Goal: Transaction & Acquisition: Obtain resource

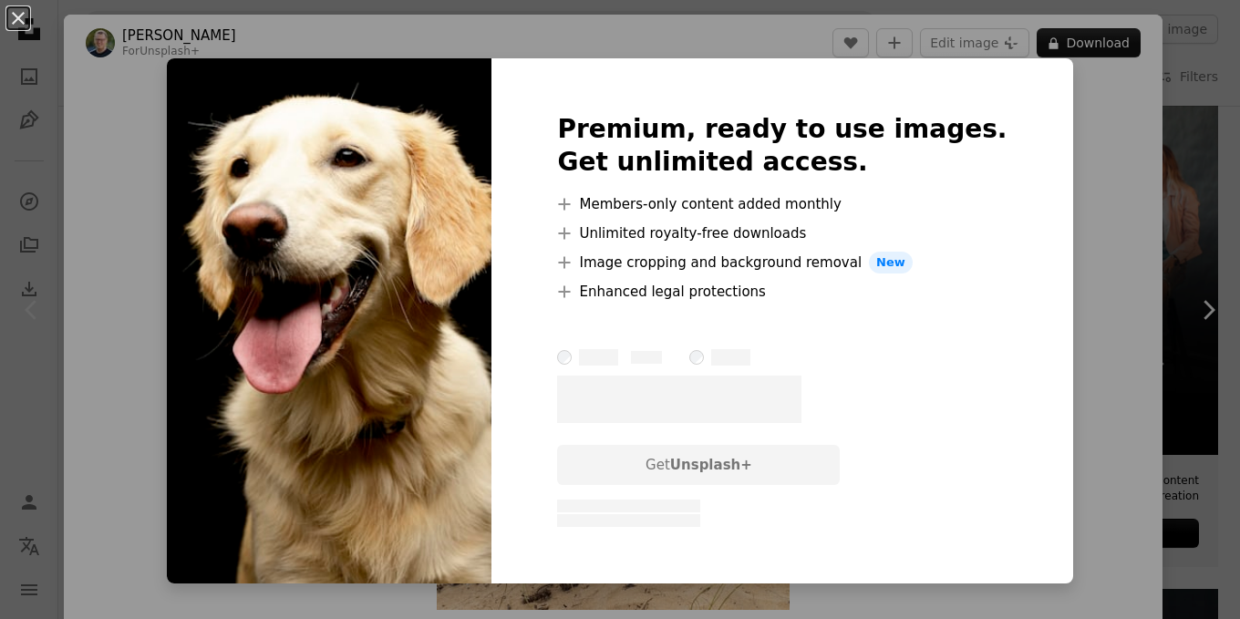
scroll to position [1277, 0]
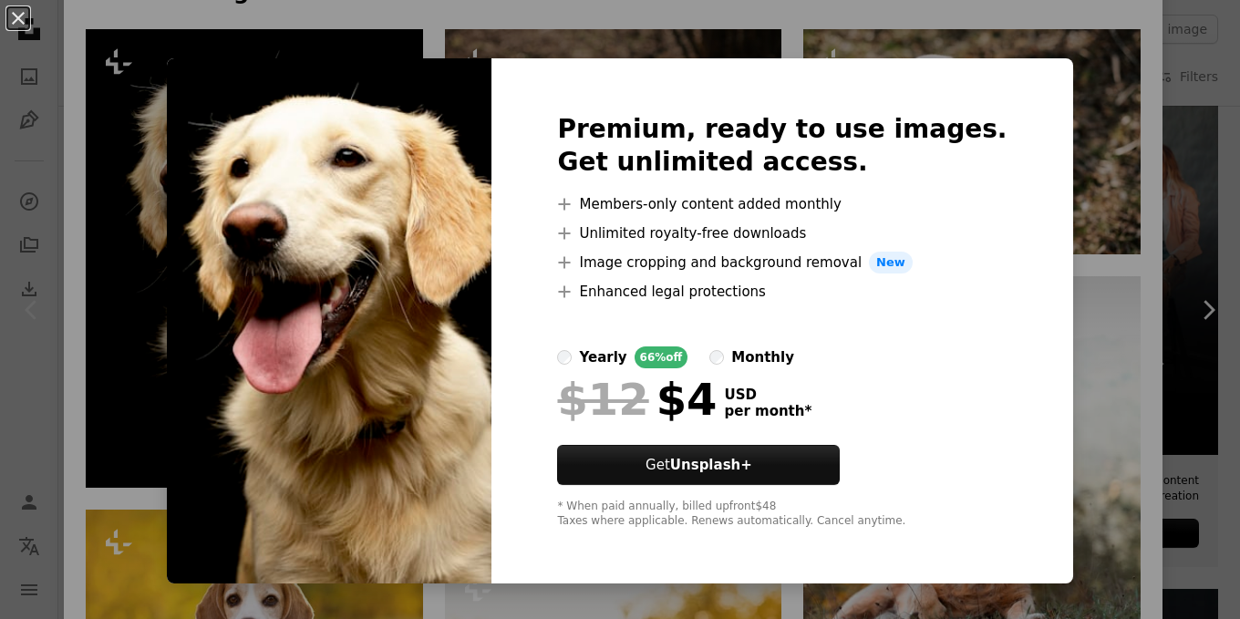
click at [1063, 145] on div "An X shape Premium, ready to use images. Get unlimited access. A plus sign Memb…" at bounding box center [620, 309] width 1240 height 619
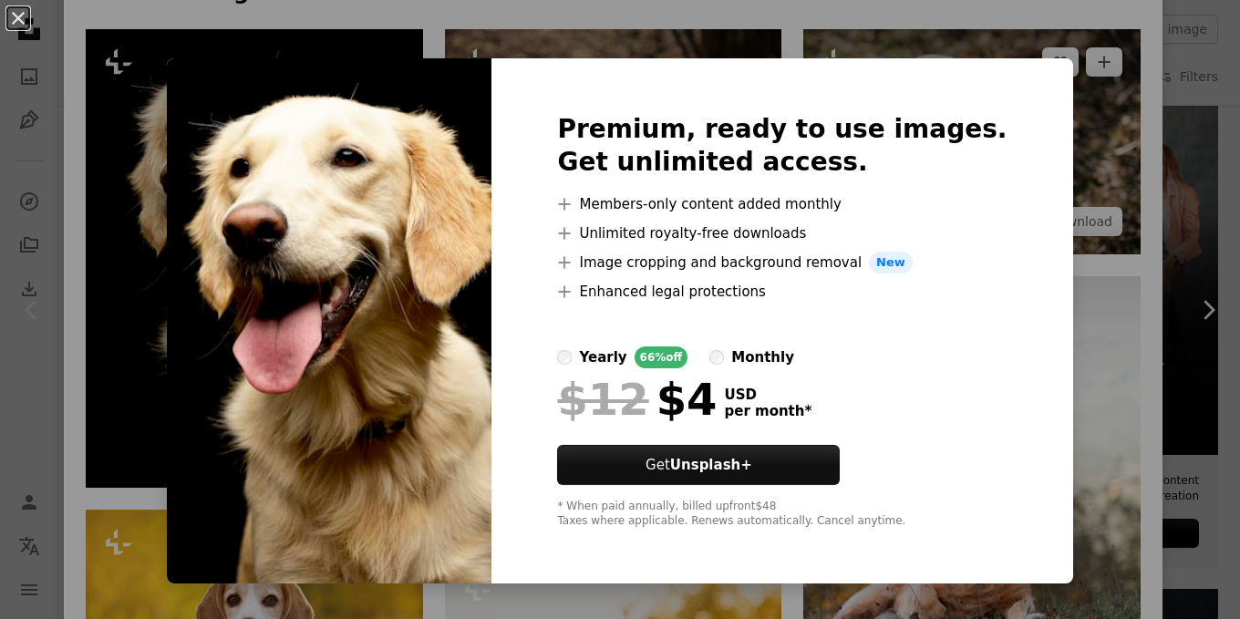
click at [1063, 145] on img at bounding box center [971, 141] width 337 height 225
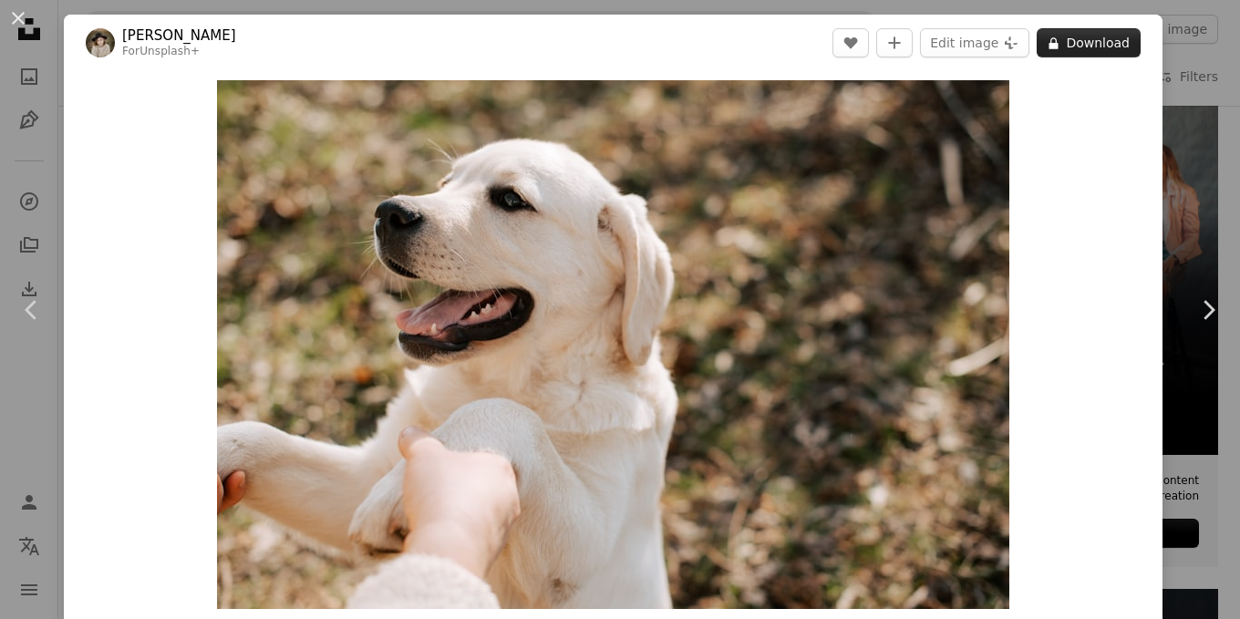
click at [1104, 45] on button "A lock Download" at bounding box center [1089, 42] width 104 height 29
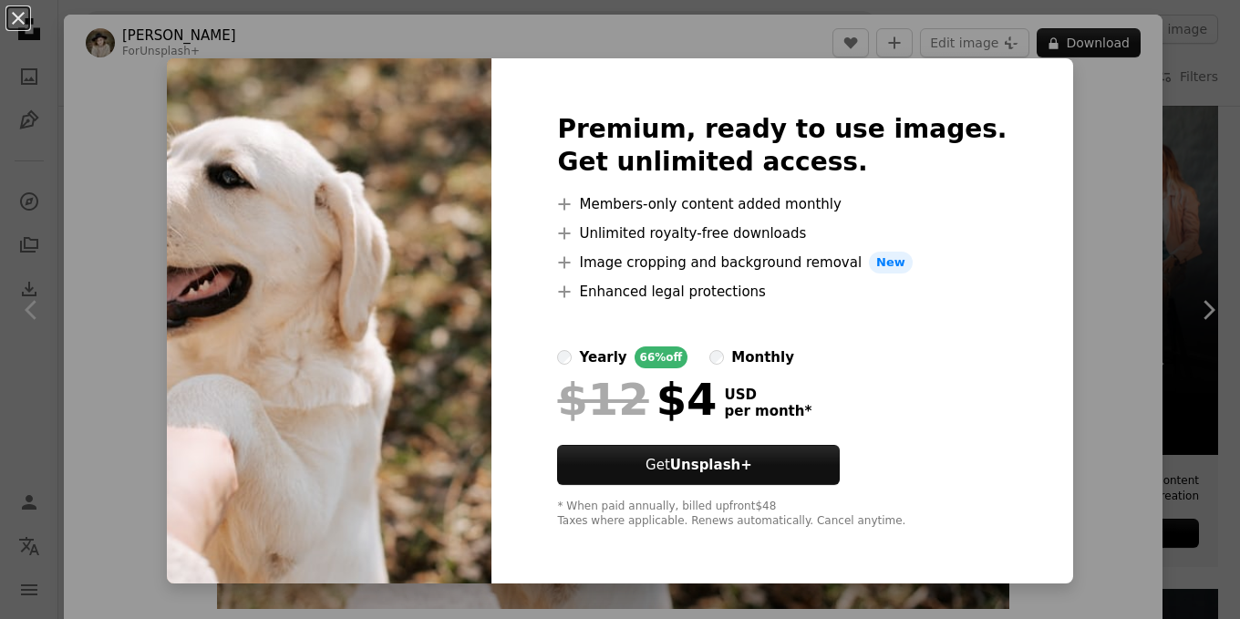
click at [1075, 316] on div "An X shape Premium, ready to use images. Get unlimited access. A plus sign Memb…" at bounding box center [620, 309] width 1240 height 619
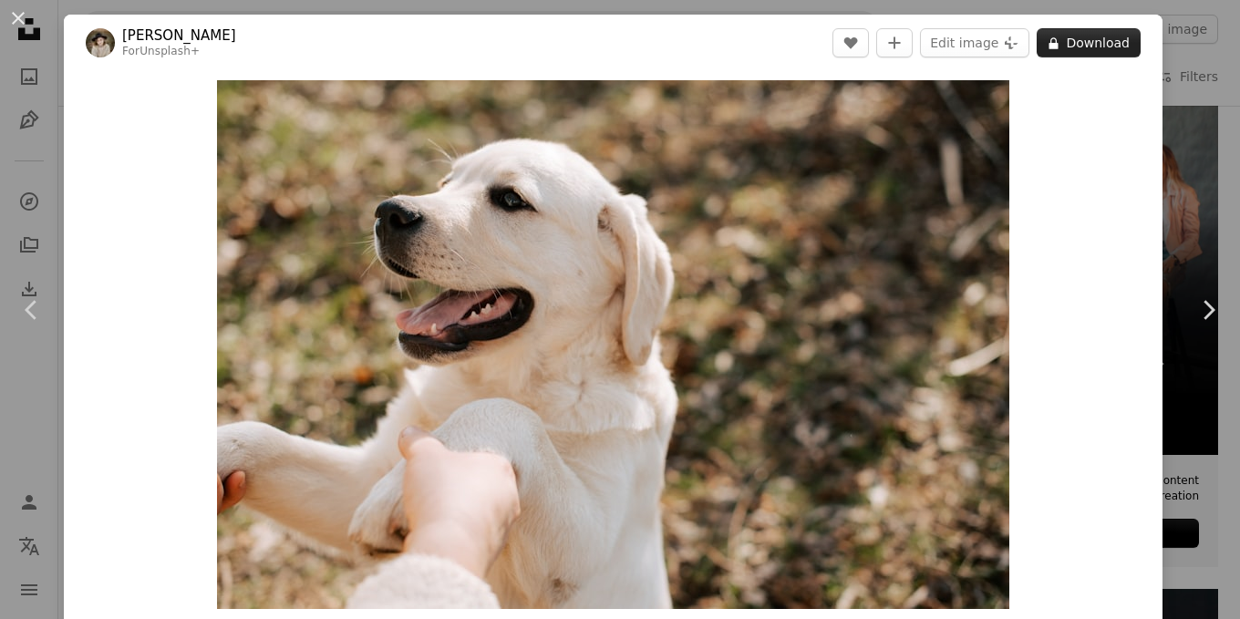
click at [1104, 36] on button "A lock Download" at bounding box center [1089, 42] width 104 height 29
